Goal: Task Accomplishment & Management: Manage account settings

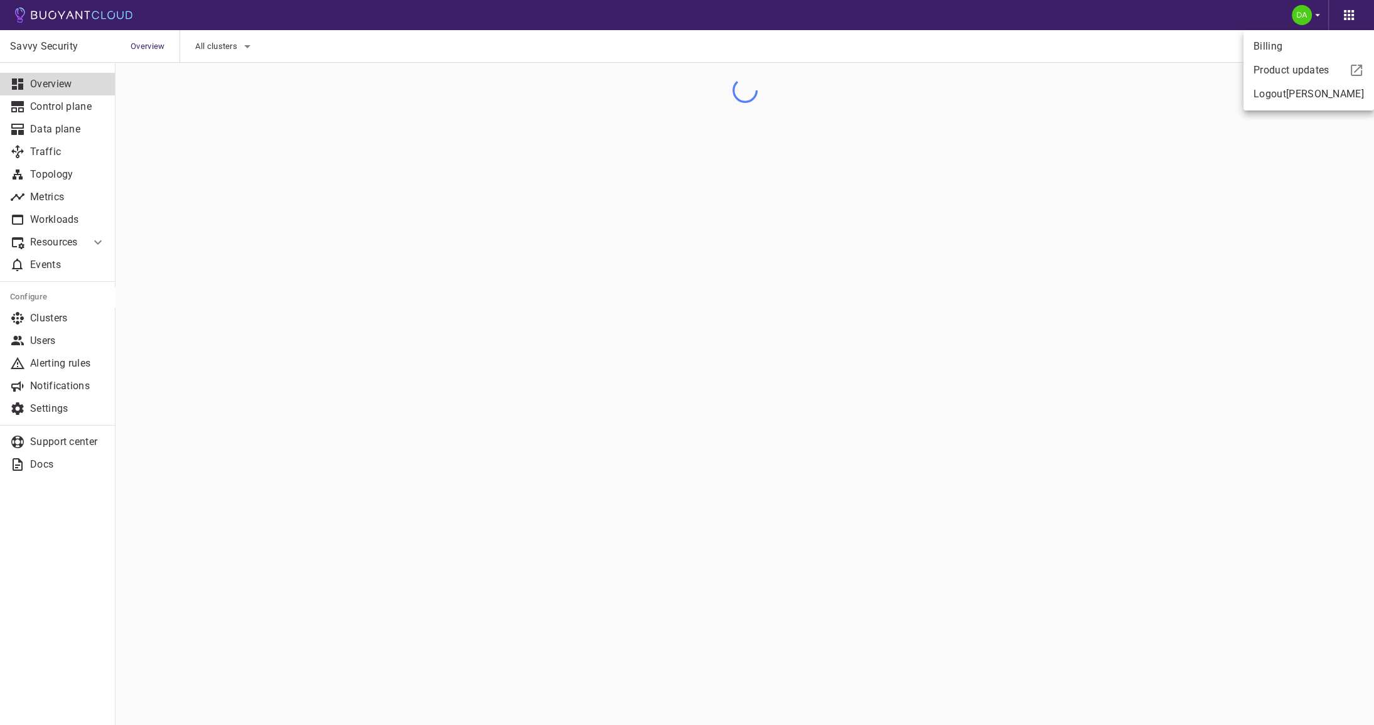
click at [1295, 50] on link "Billing" at bounding box center [1309, 46] width 131 height 23
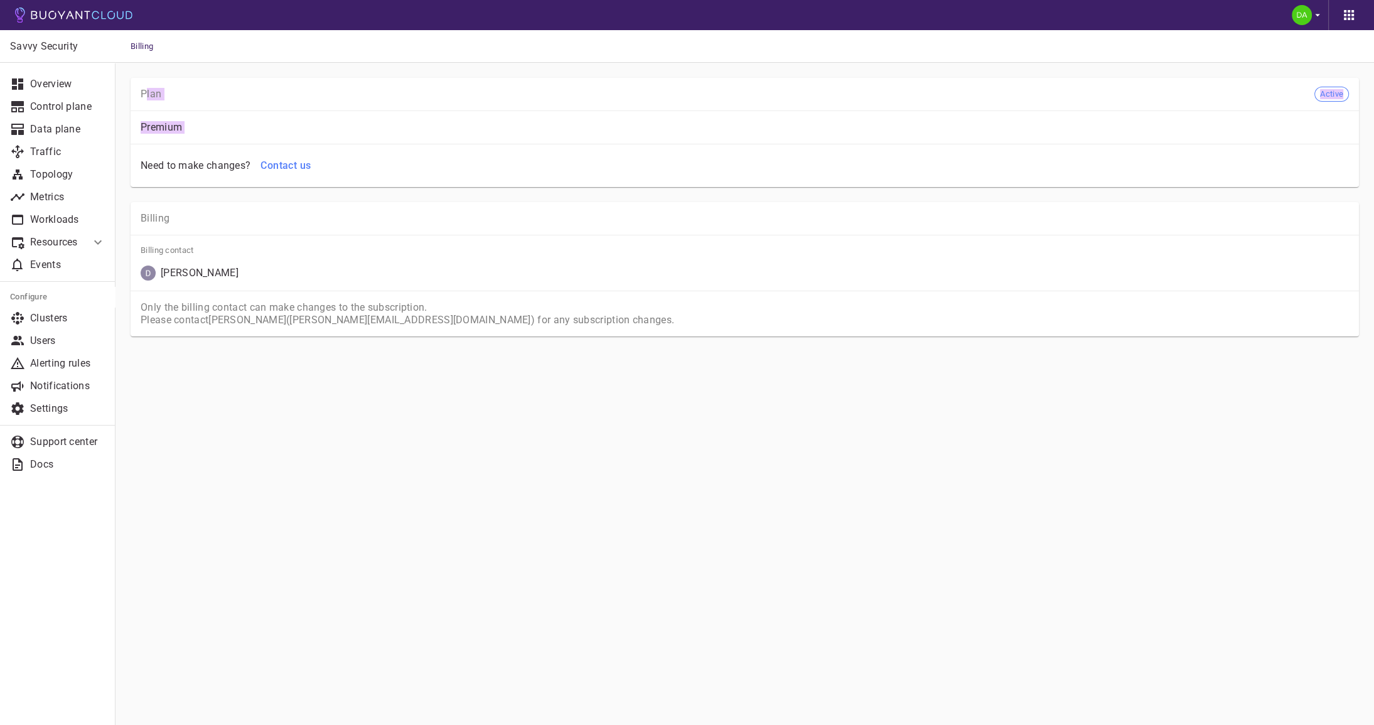
drag, startPoint x: 146, startPoint y: 96, endPoint x: 1370, endPoint y: 147, distance: 1225.3
click at [1359, 147] on div "Plan Active Premium Need to make changes? Contact us" at bounding box center [745, 132] width 1229 height 109
click at [1273, 168] on div "Need to make changes? Contact us" at bounding box center [743, 163] width 1214 height 28
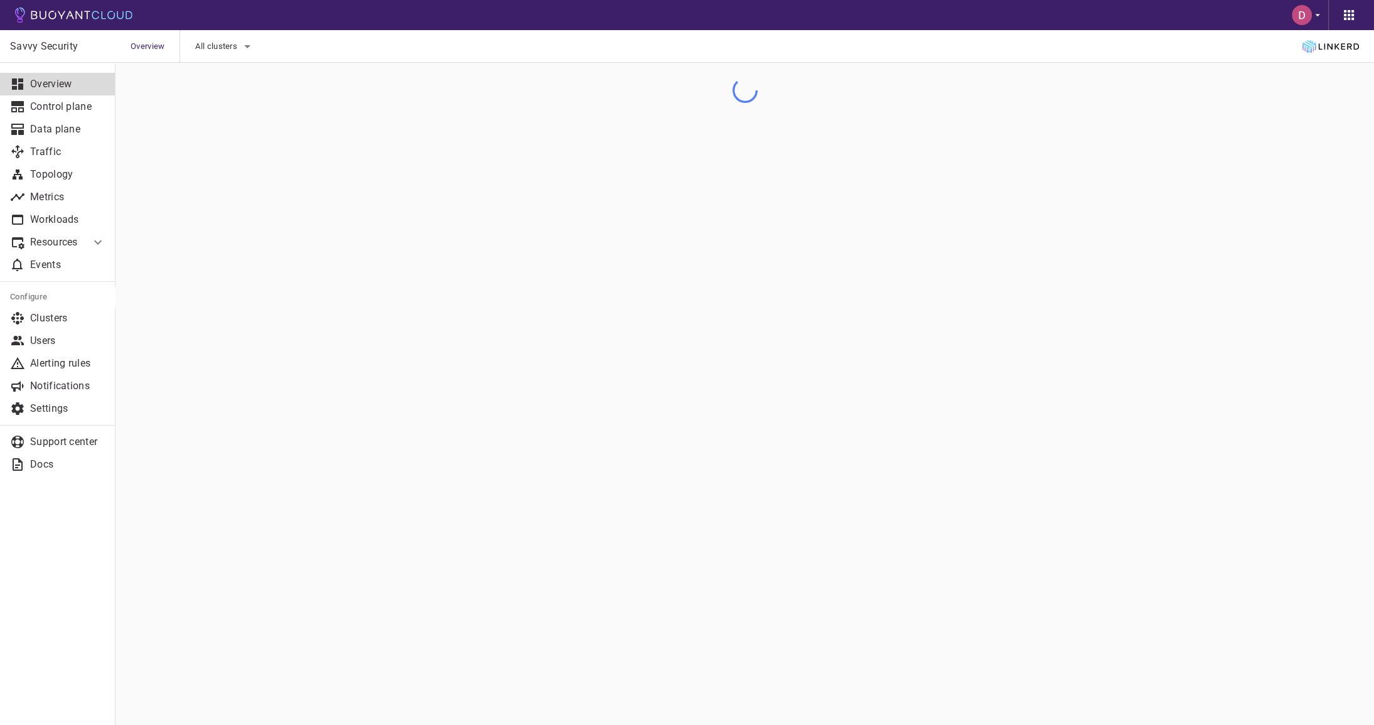
click at [1313, 11] on icon "button" at bounding box center [1317, 14] width 11 height 11
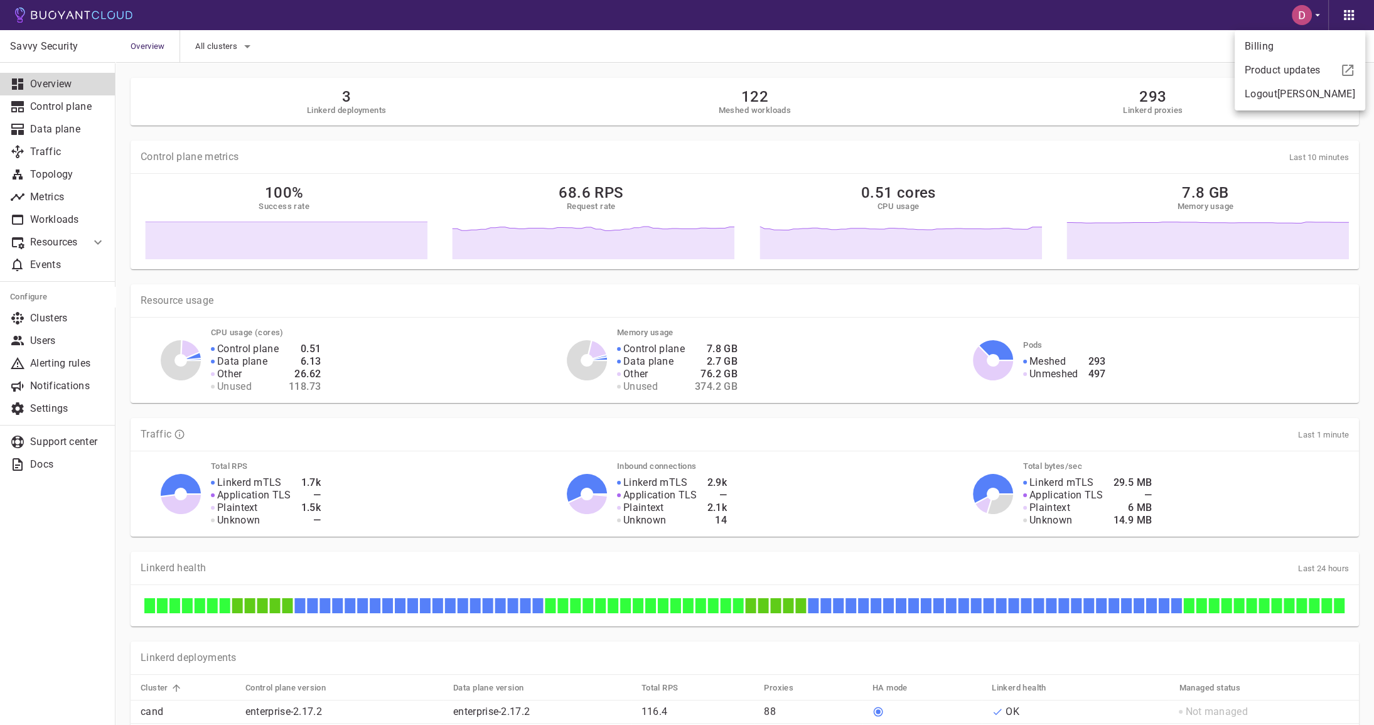
click at [1285, 48] on link "Billing" at bounding box center [1300, 46] width 131 height 23
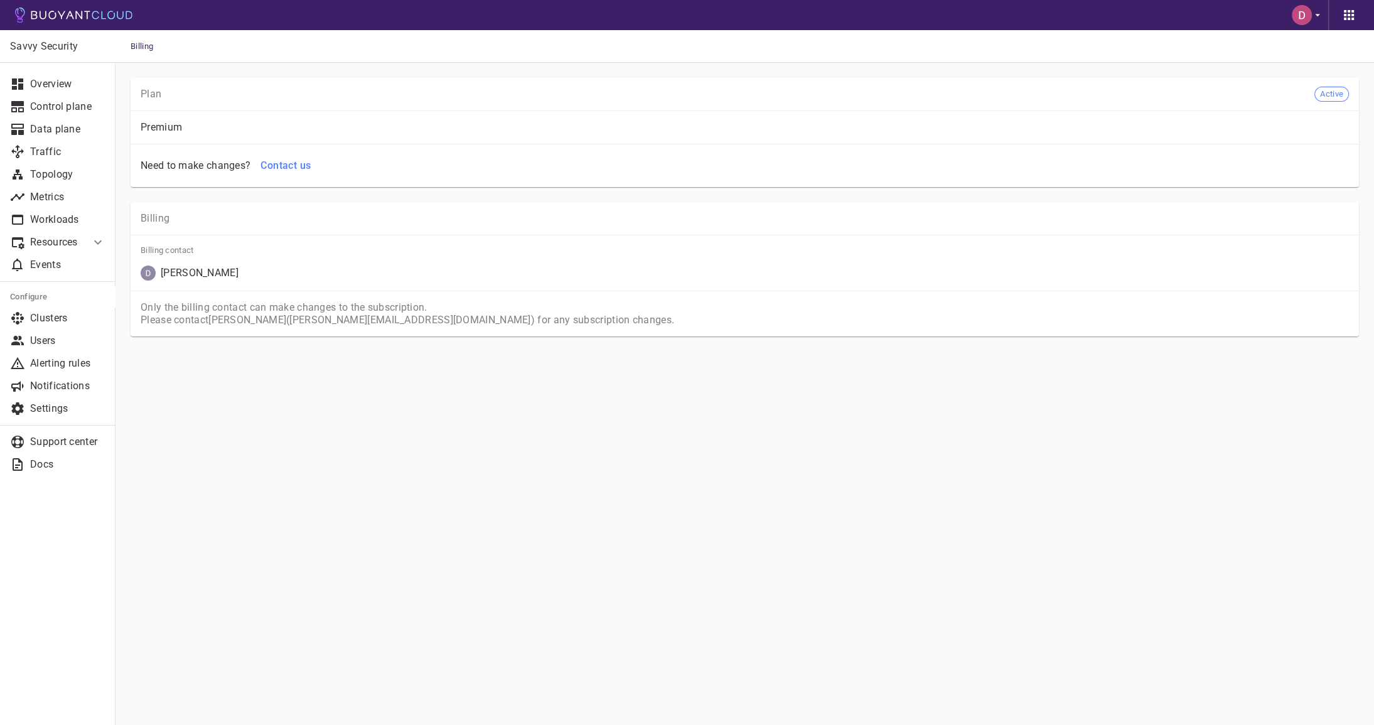
drag, startPoint x: 200, startPoint y: 276, endPoint x: 135, endPoint y: 271, distance: 65.5
click at [135, 271] on div "Billing contact David Ben-Zakai" at bounding box center [745, 263] width 1229 height 56
click at [422, 423] on main "Billing Savvy Security Overview Control plane Data plane Traffic Topology Metri…" at bounding box center [745, 362] width 1259 height 725
drag, startPoint x: 331, startPoint y: 322, endPoint x: 426, endPoint y: 315, distance: 95.1
click at [426, 315] on p "Only the billing contact can make changes to the subscription. Please contact D…" at bounding box center [745, 313] width 1209 height 25
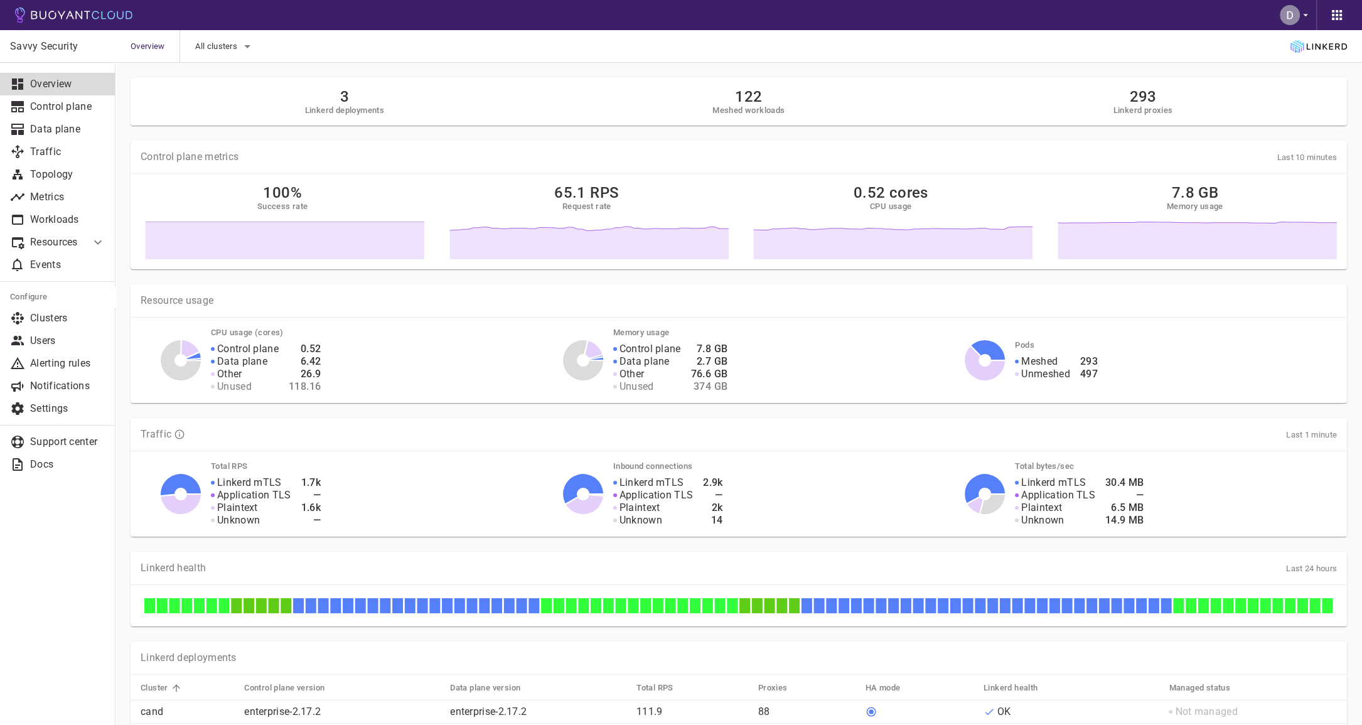
click at [1313, 26] on button "button" at bounding box center [1295, 15] width 41 height 30
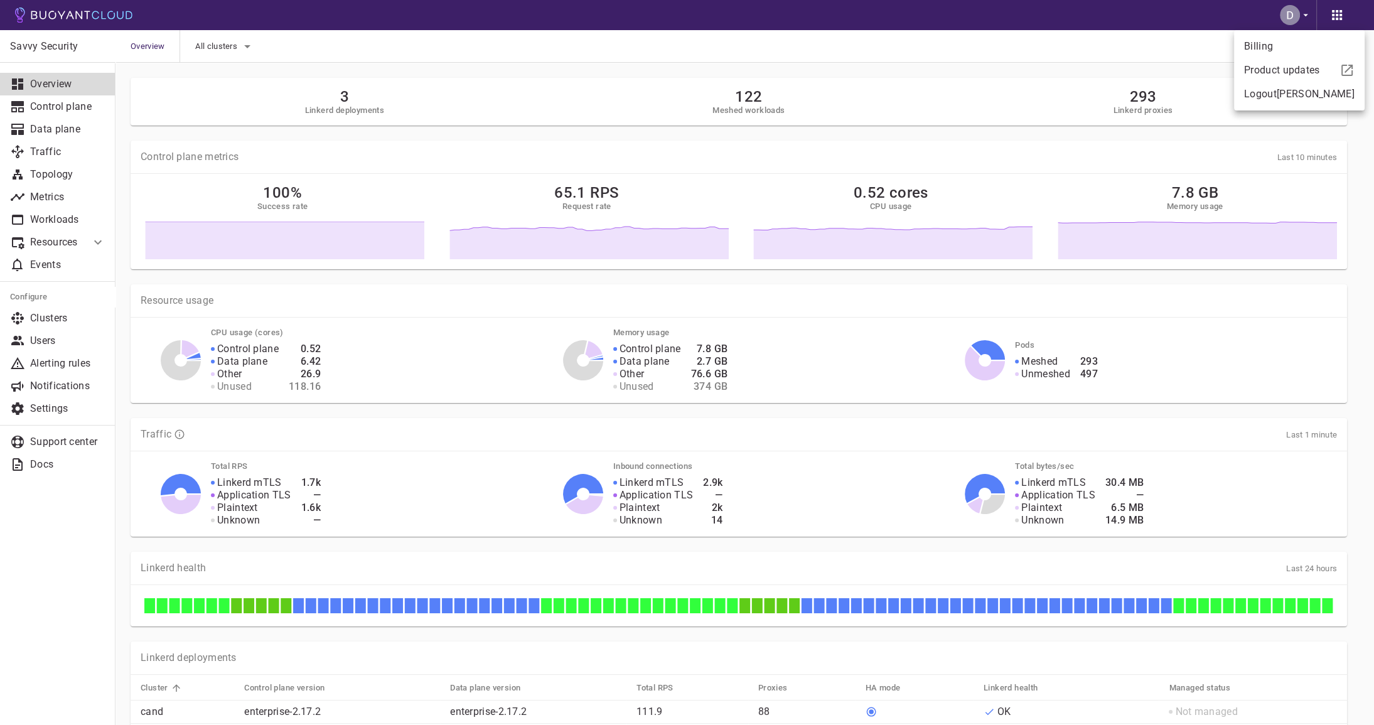
click at [1296, 55] on link "Billing" at bounding box center [1299, 46] width 131 height 23
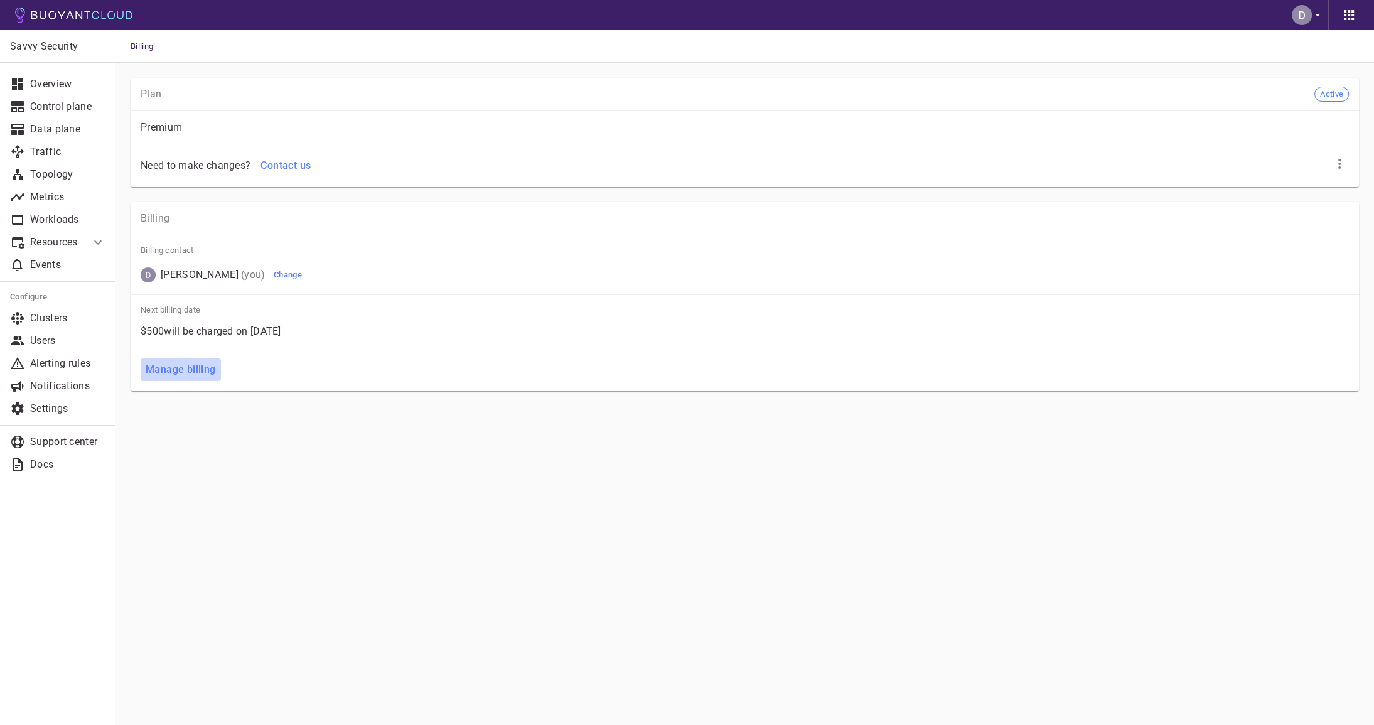
click at [173, 372] on h4 "Manage billing" at bounding box center [181, 370] width 70 height 13
